Goal: Information Seeking & Learning: Compare options

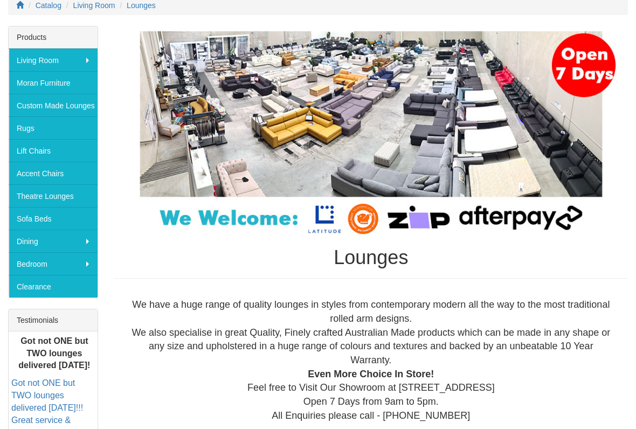
scroll to position [163, 0]
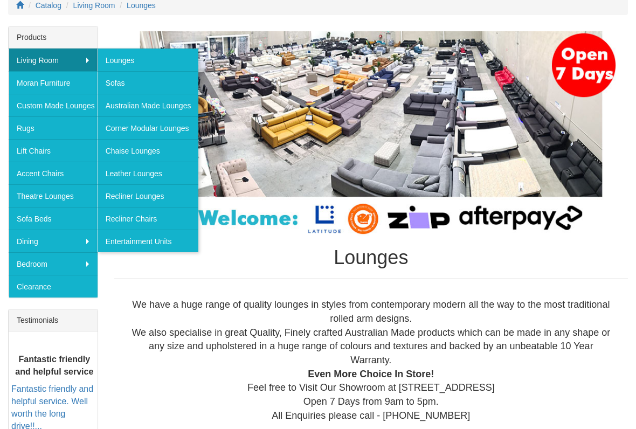
click at [130, 54] on link "Lounges" at bounding box center [148, 59] width 101 height 23
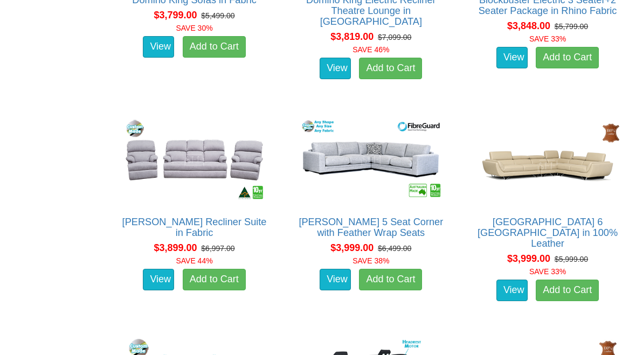
scroll to position [6089, 0]
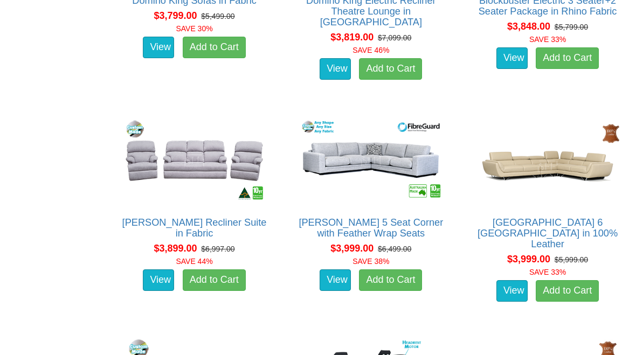
click at [369, 233] on link "[PERSON_NAME] 5 Seat Corner with Feather Wrap Seats" at bounding box center [370, 228] width 144 height 22
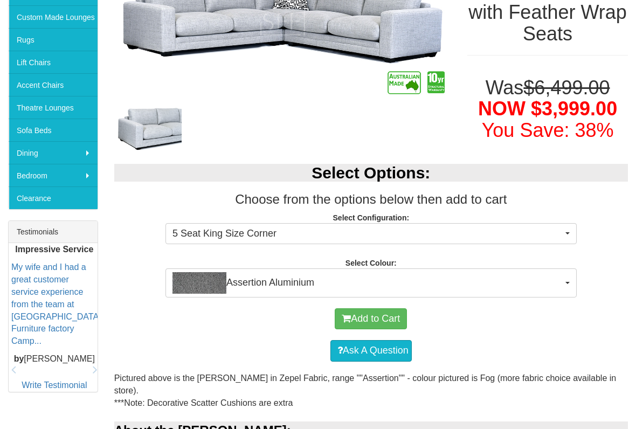
scroll to position [257, 0]
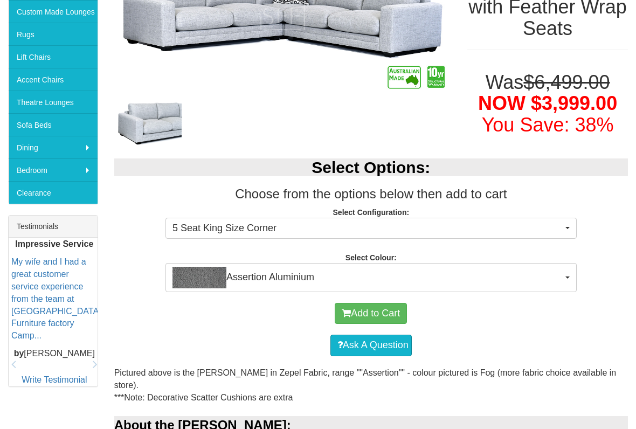
click at [572, 225] on button "5 Seat King Size Corner" at bounding box center [370, 229] width 411 height 22
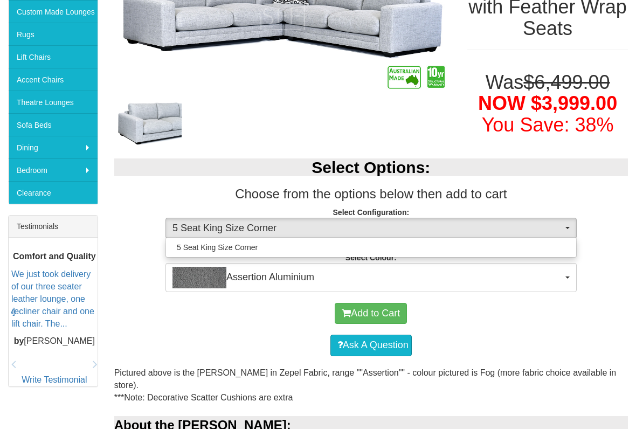
click at [615, 238] on div at bounding box center [318, 214] width 636 height 429
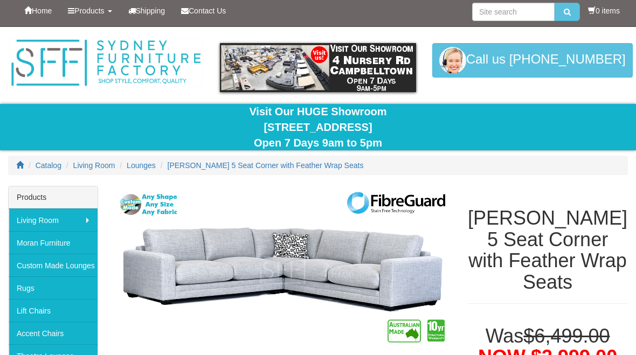
scroll to position [0, 0]
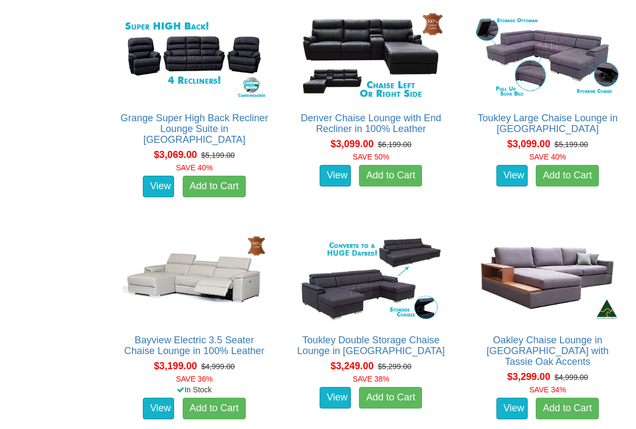
scroll to position [4429, 0]
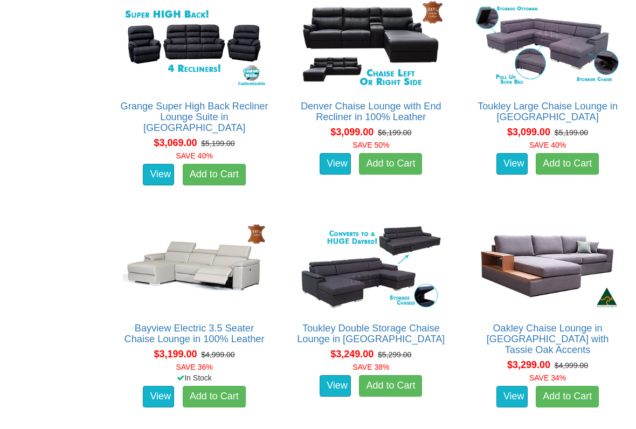
click at [563, 264] on img at bounding box center [547, 265] width 149 height 91
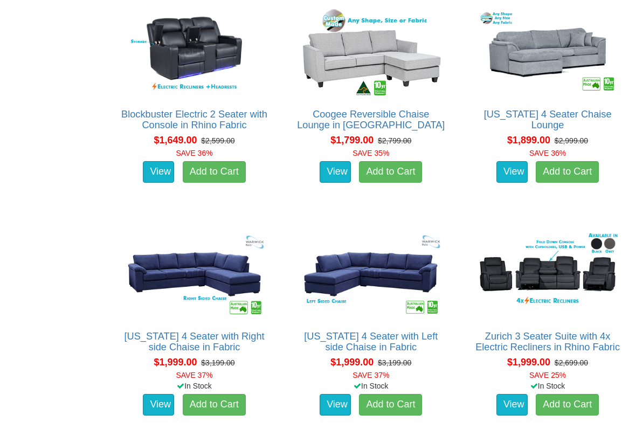
scroll to position [1340, 0]
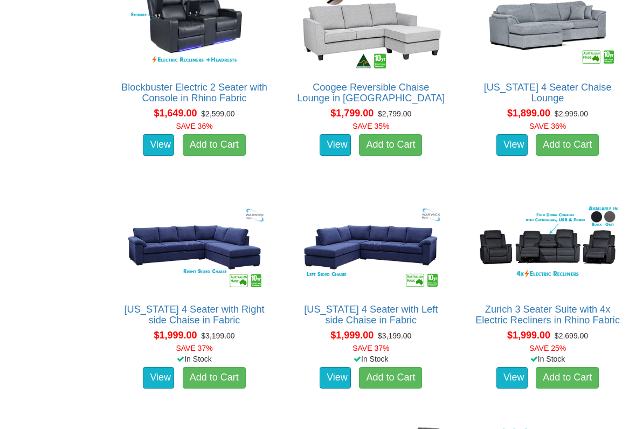
click at [407, 313] on link "[US_STATE] 4 Seater with Left side Chaise in Fabric" at bounding box center [371, 315] width 134 height 22
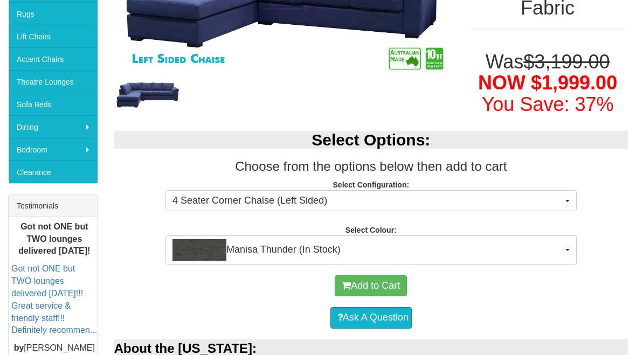
scroll to position [277, 0]
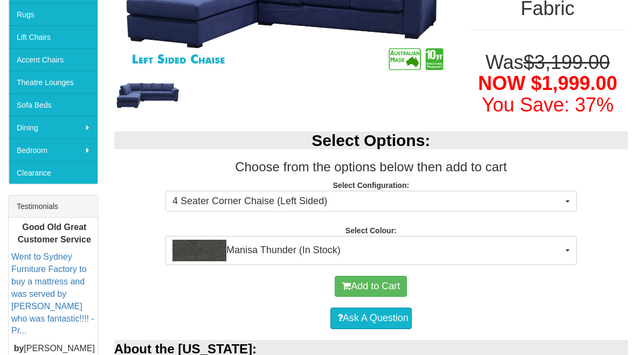
click at [565, 249] on span "button" at bounding box center [567, 250] width 4 height 2
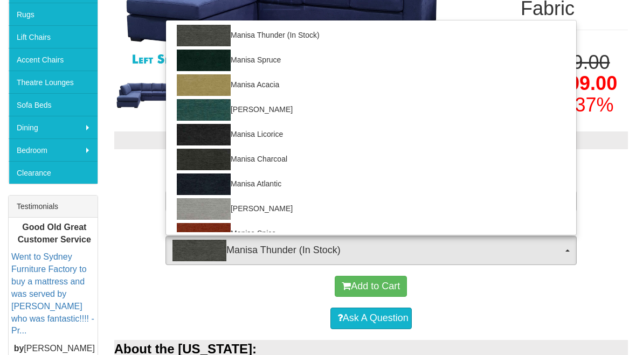
click at [609, 262] on div at bounding box center [318, 177] width 636 height 355
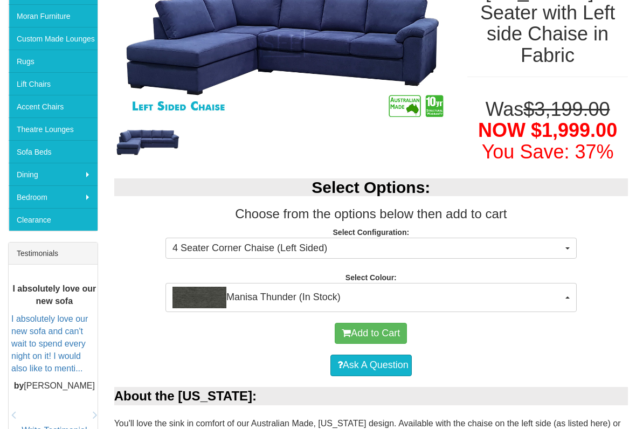
scroll to position [229, 0]
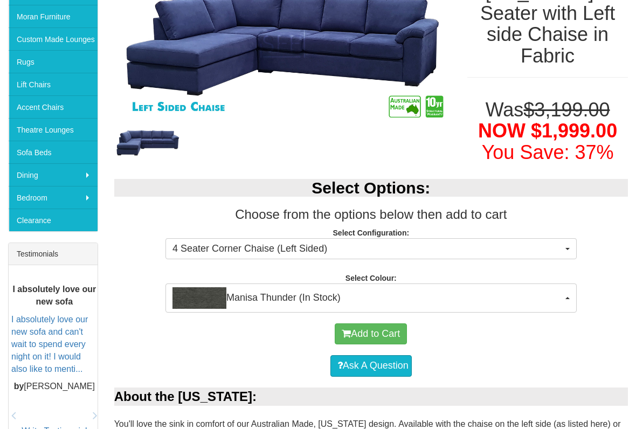
click at [559, 293] on span "Manisa Thunder (In Stock)" at bounding box center [367, 299] width 390 height 22
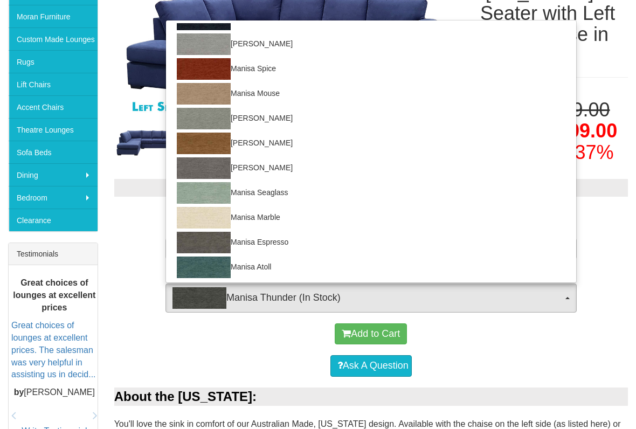
scroll to position [165, 0]
click at [517, 346] on div at bounding box center [318, 214] width 636 height 429
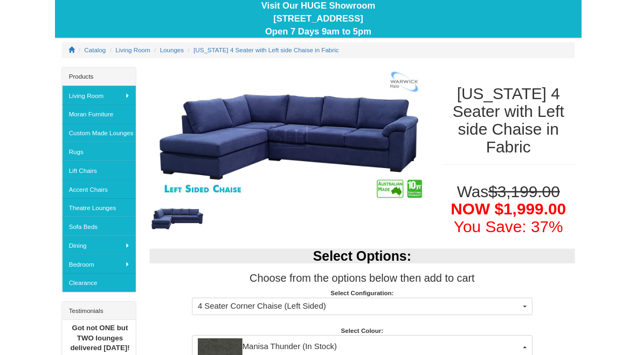
scroll to position [0, 0]
